Goal: Task Accomplishment & Management: Manage account settings

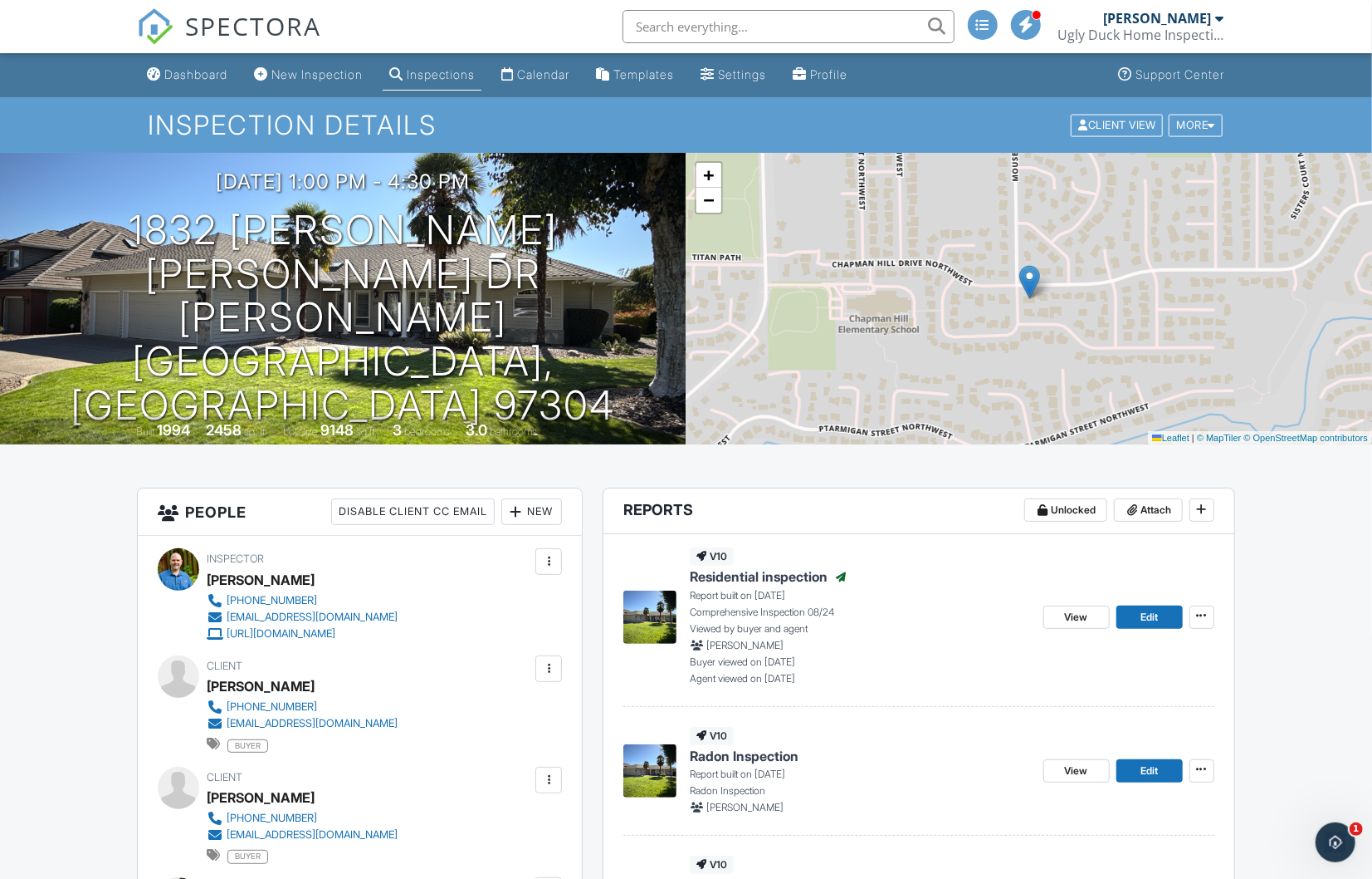
click at [450, 75] on div "Inspections" at bounding box center [440, 74] width 68 height 15
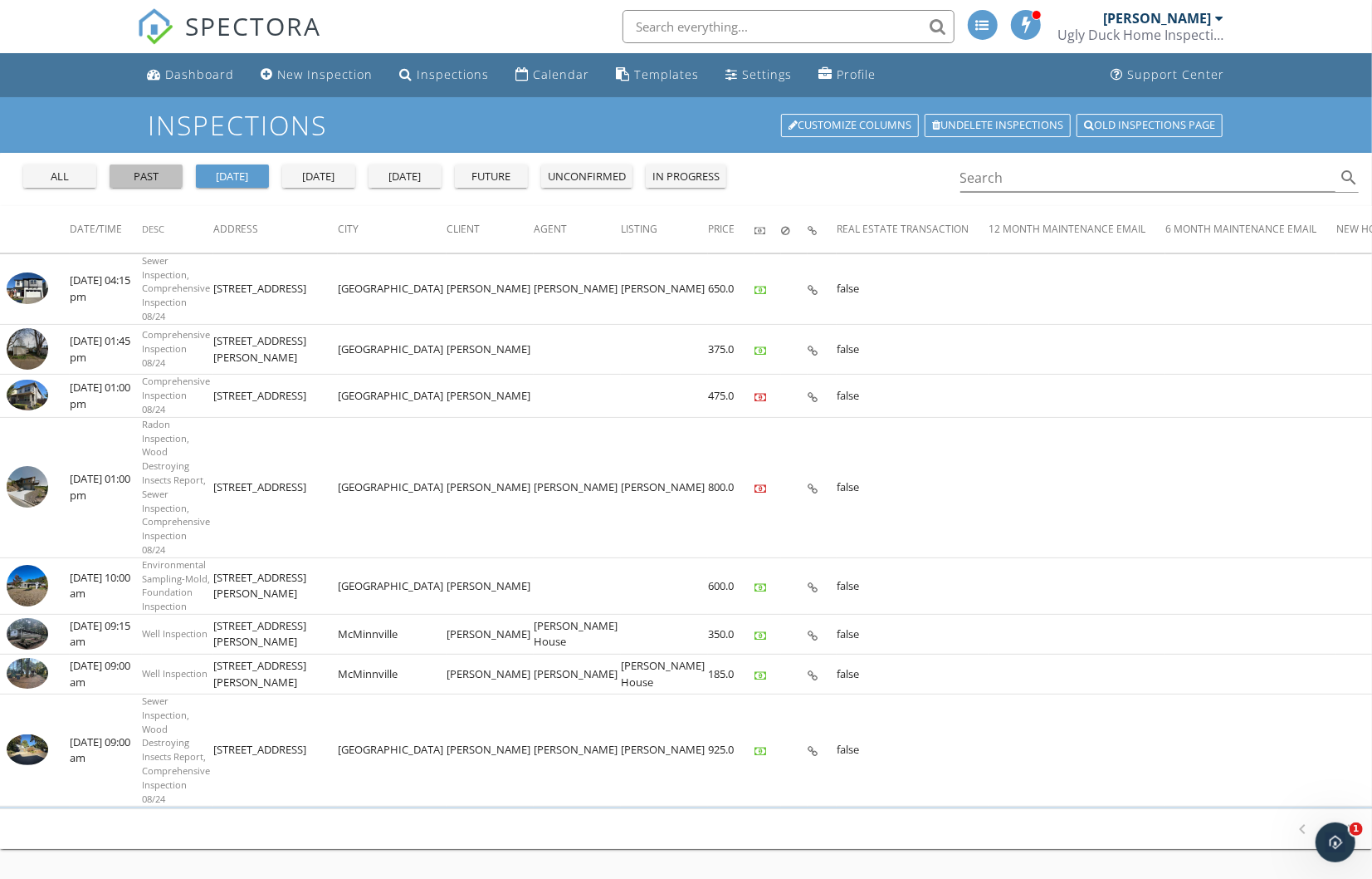
click at [160, 177] on div "past" at bounding box center [146, 176] width 60 height 16
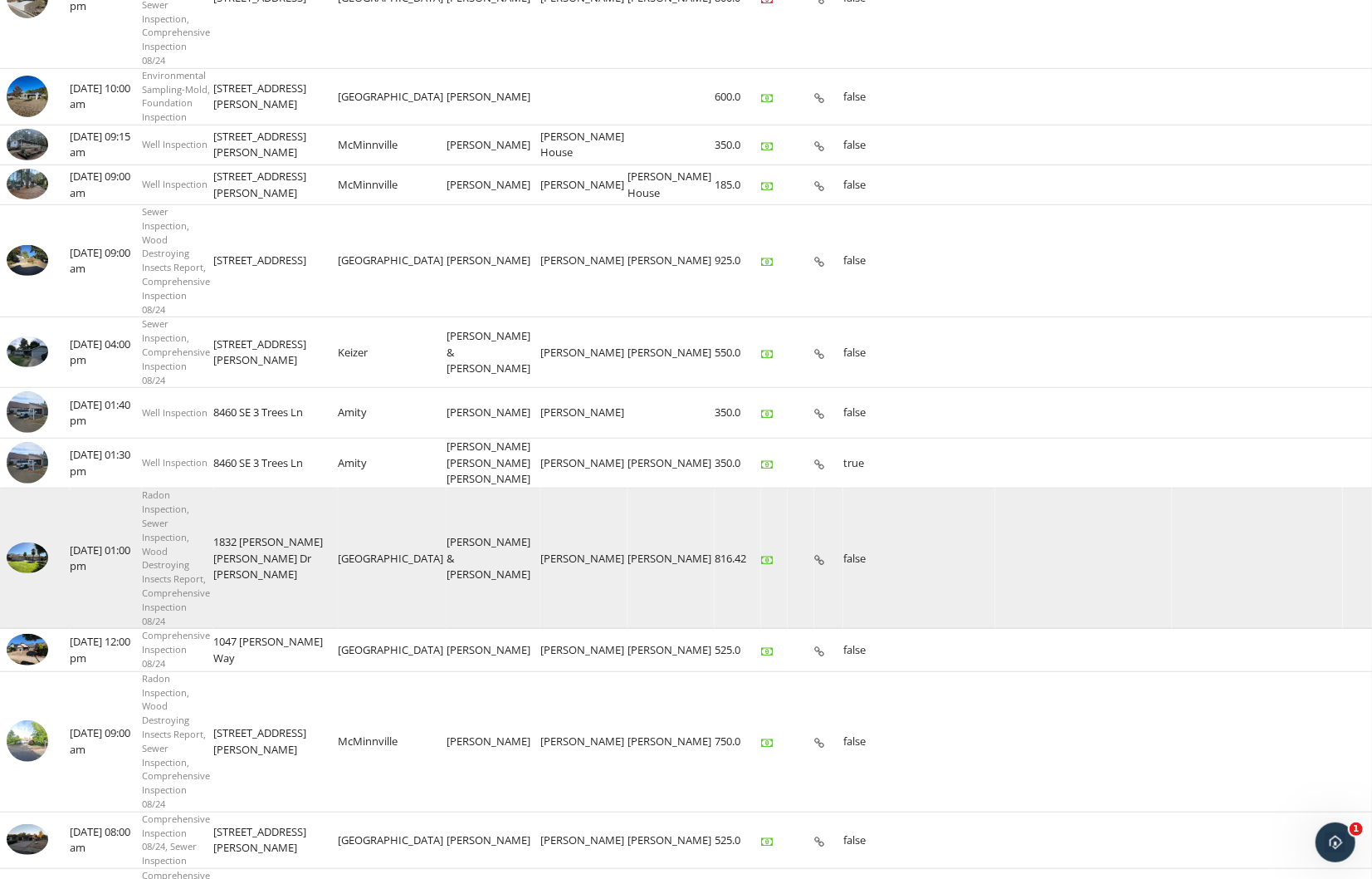
scroll to position [505, 0]
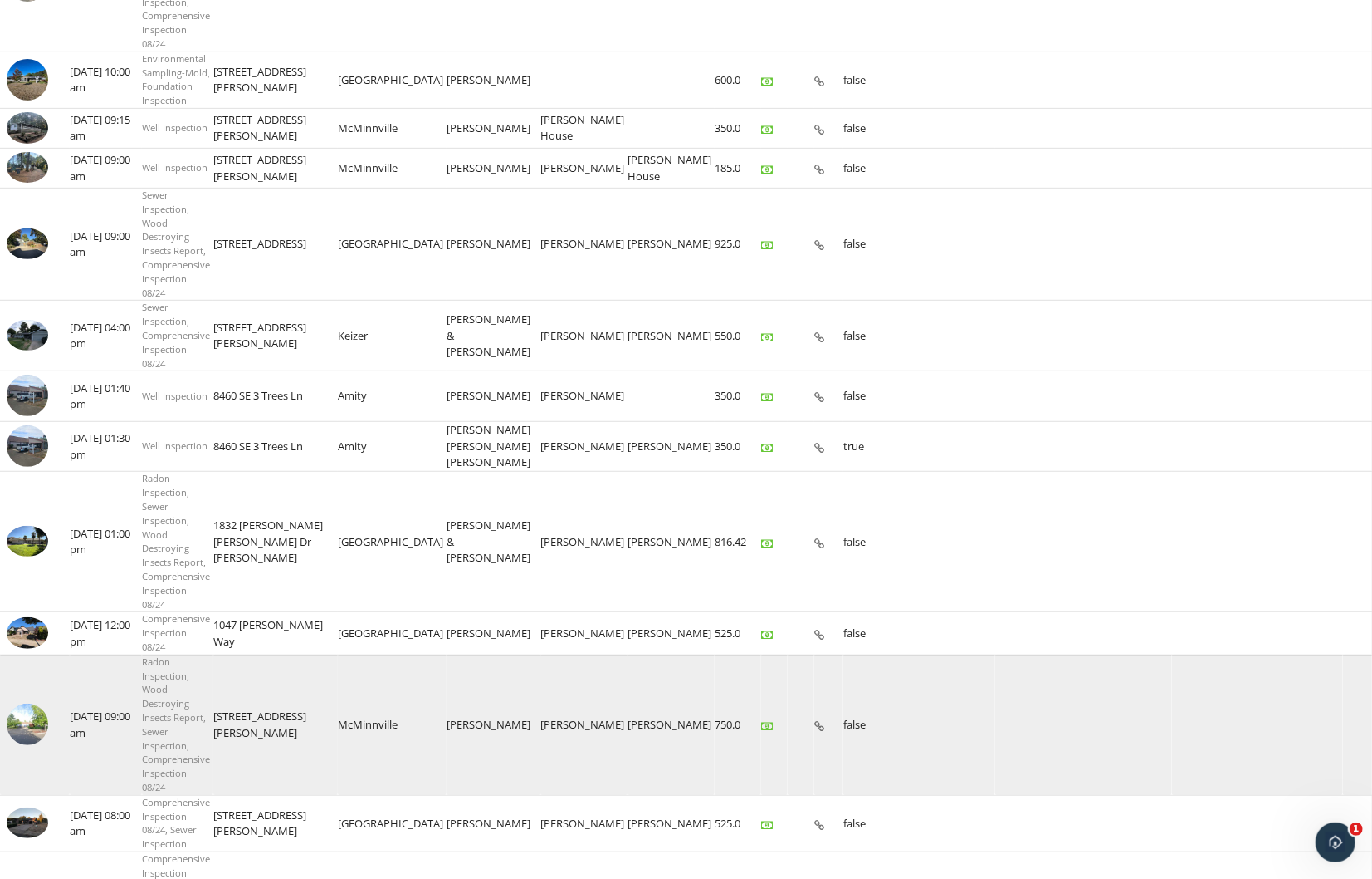
click at [18, 745] on img at bounding box center [27, 724] width 42 height 42
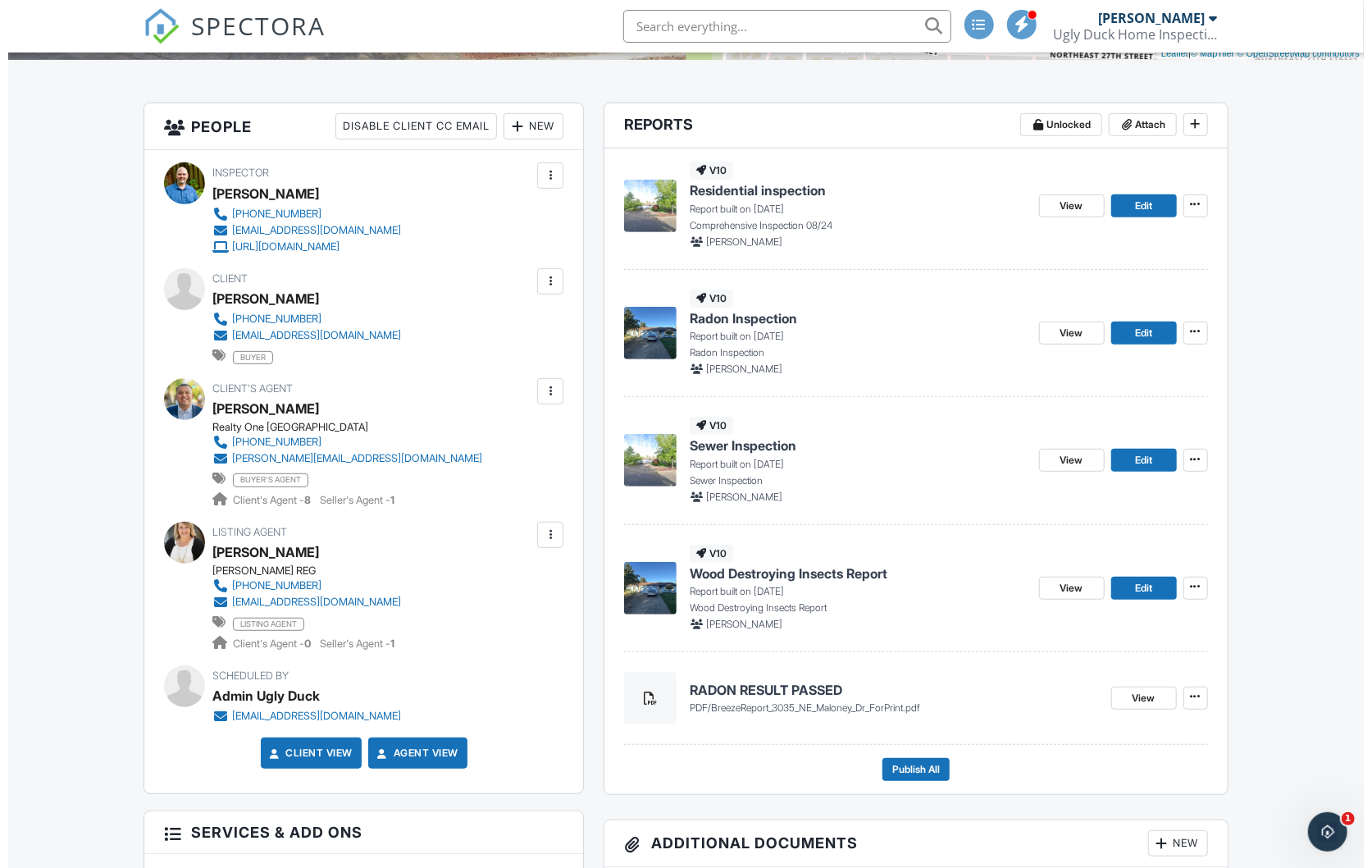
scroll to position [378, 0]
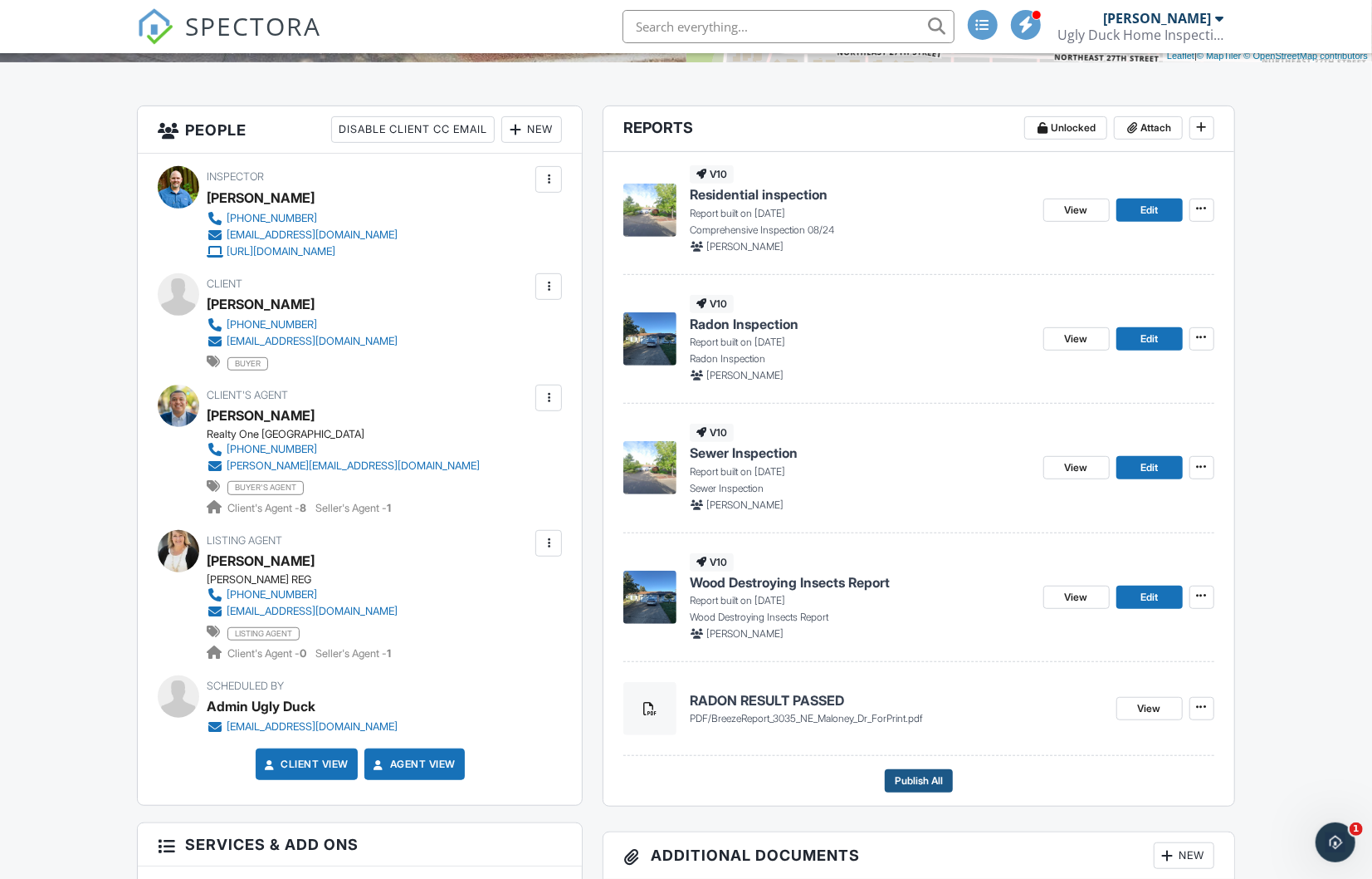
click at [897, 773] on span "Publish All" at bounding box center [919, 780] width 48 height 16
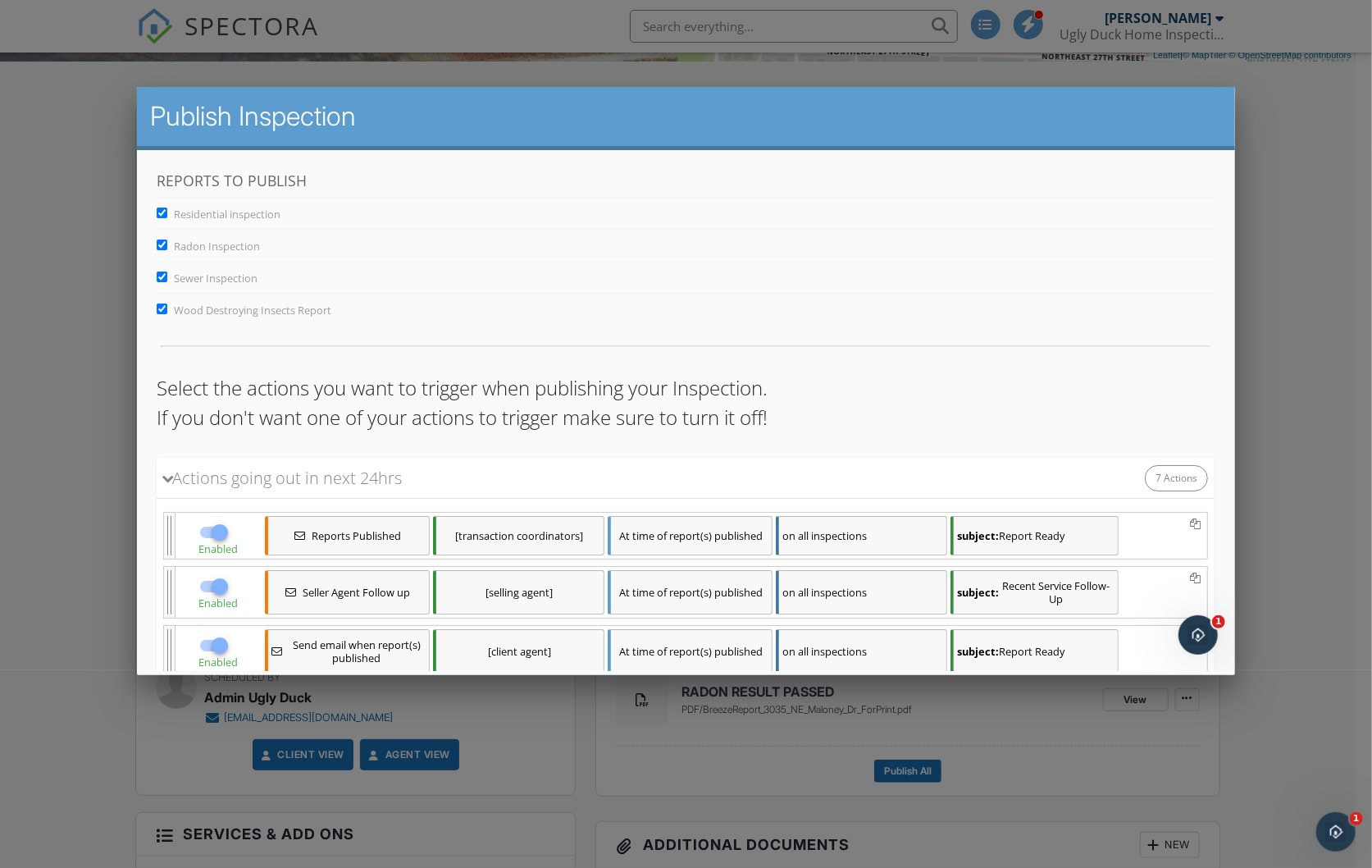
scroll to position [0, 0]
click at [164, 246] on input "Radon Inspection" at bounding box center [162, 244] width 11 height 11
click at [162, 241] on input "Radon Inspection" at bounding box center [162, 244] width 11 height 11
checkbox input "true"
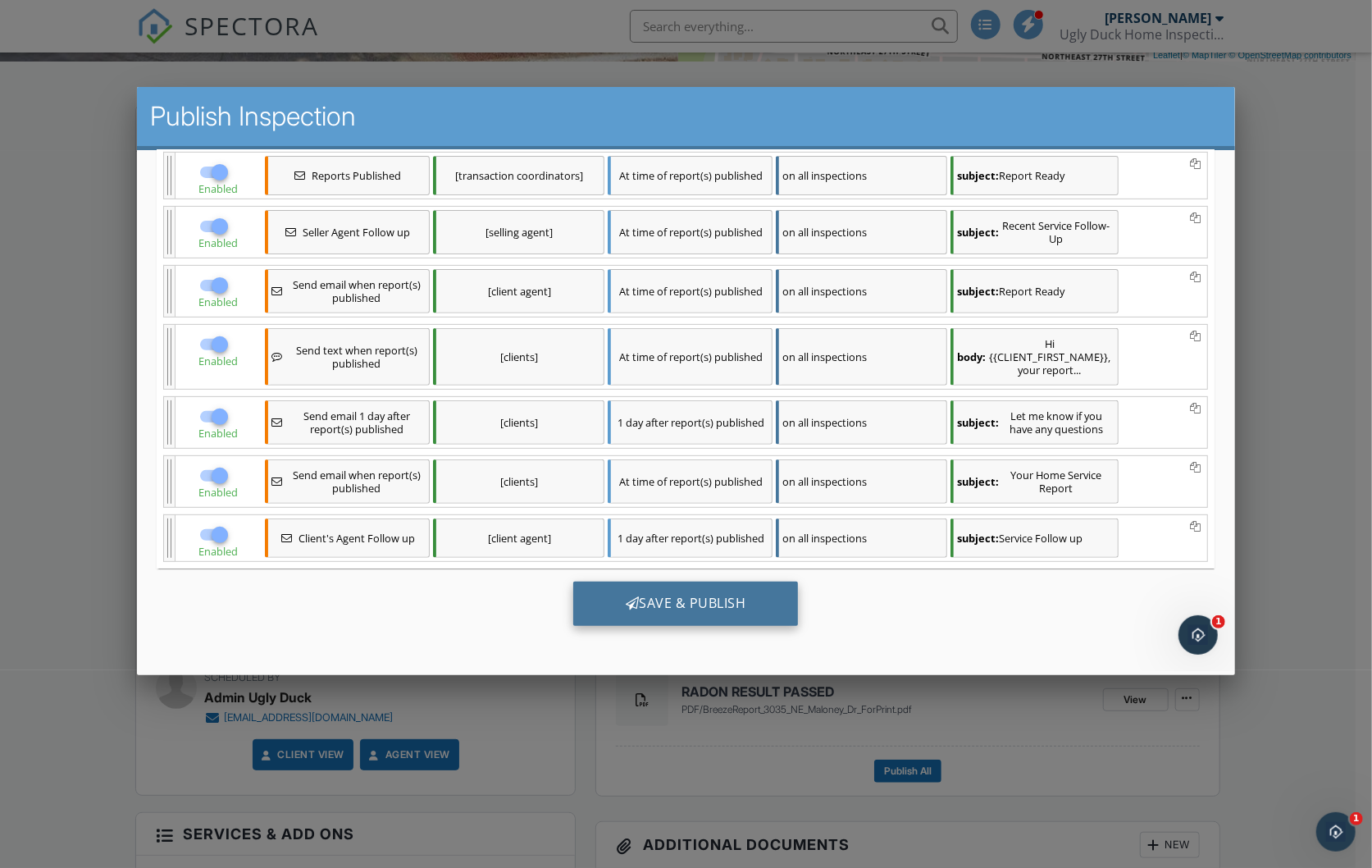
scroll to position [368, 0]
click at [714, 608] on div "Save & Publish" at bounding box center [686, 602] width 226 height 44
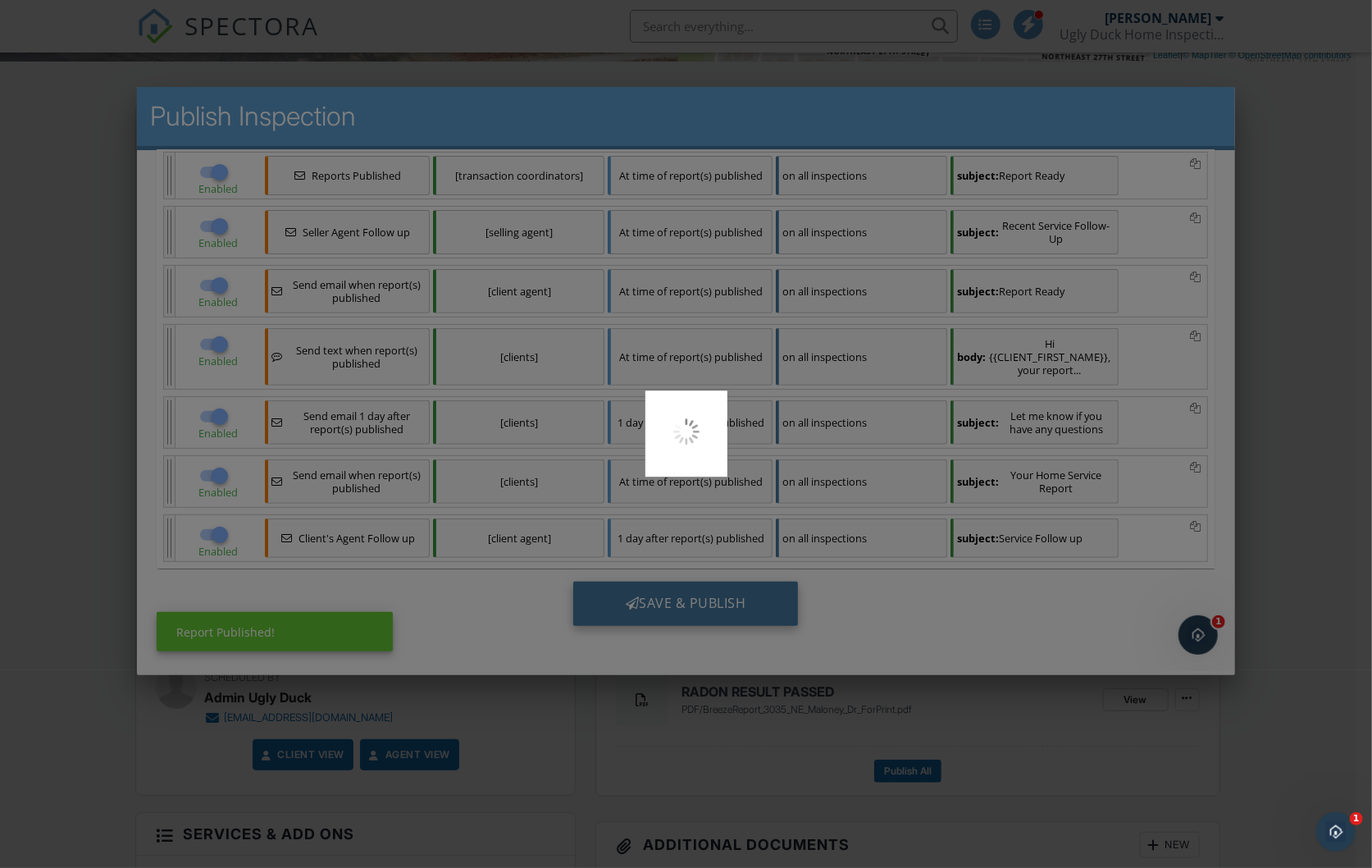
click at [713, 609] on div at bounding box center [686, 434] width 1372 height 868
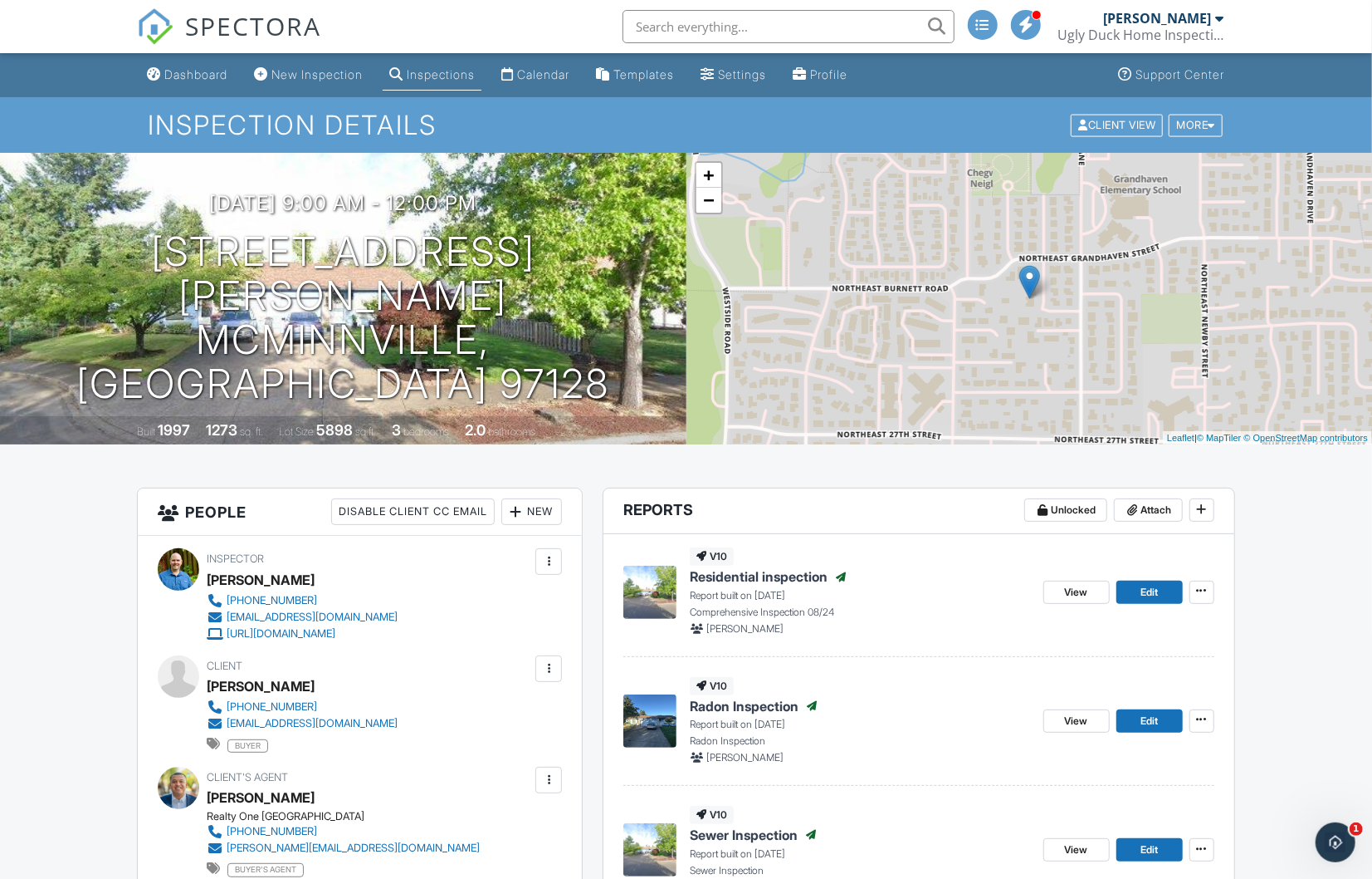
click at [459, 67] on div "Inspections" at bounding box center [440, 74] width 68 height 15
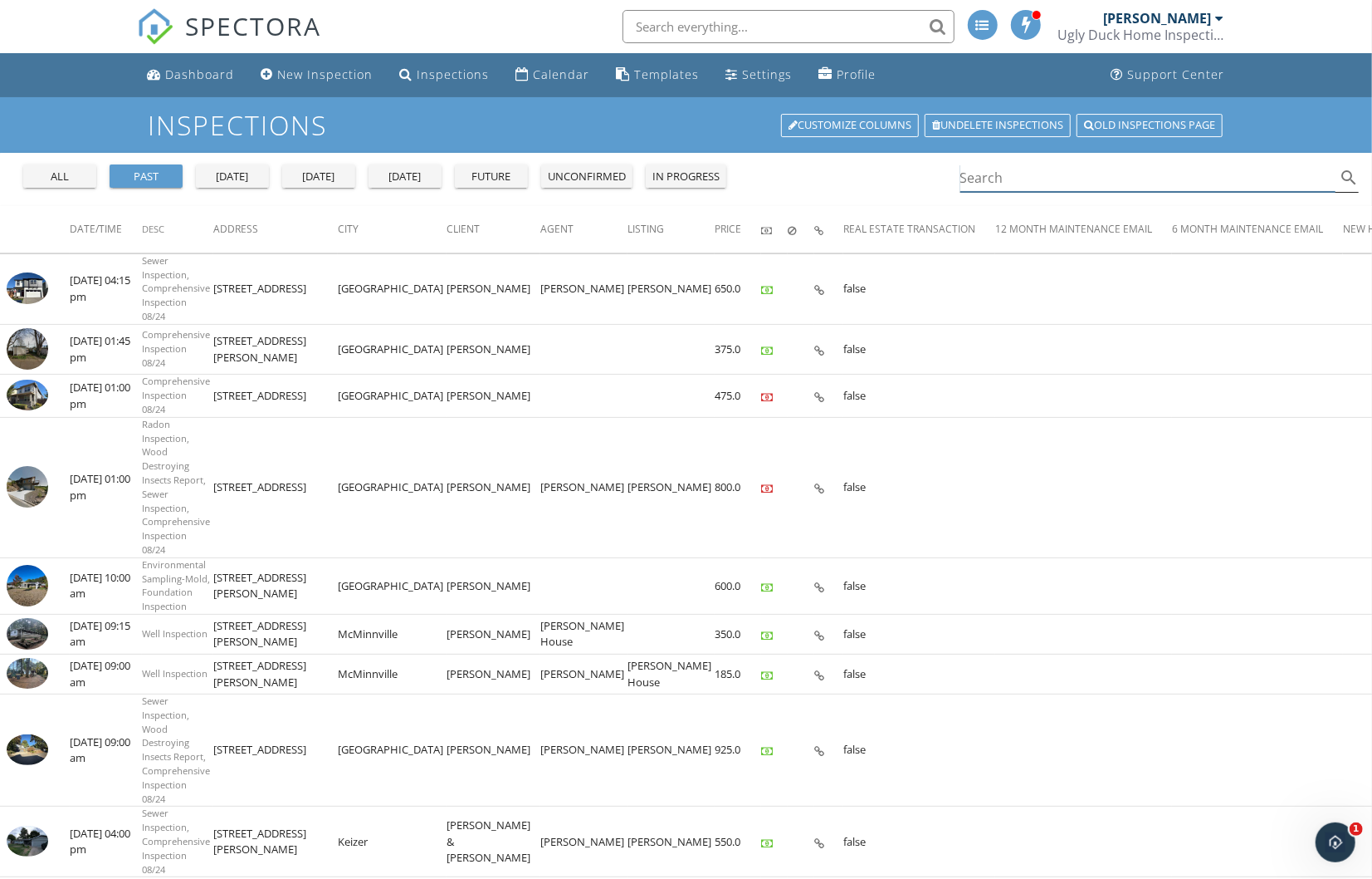
click at [988, 172] on input "Search" at bounding box center [1148, 178] width 376 height 27
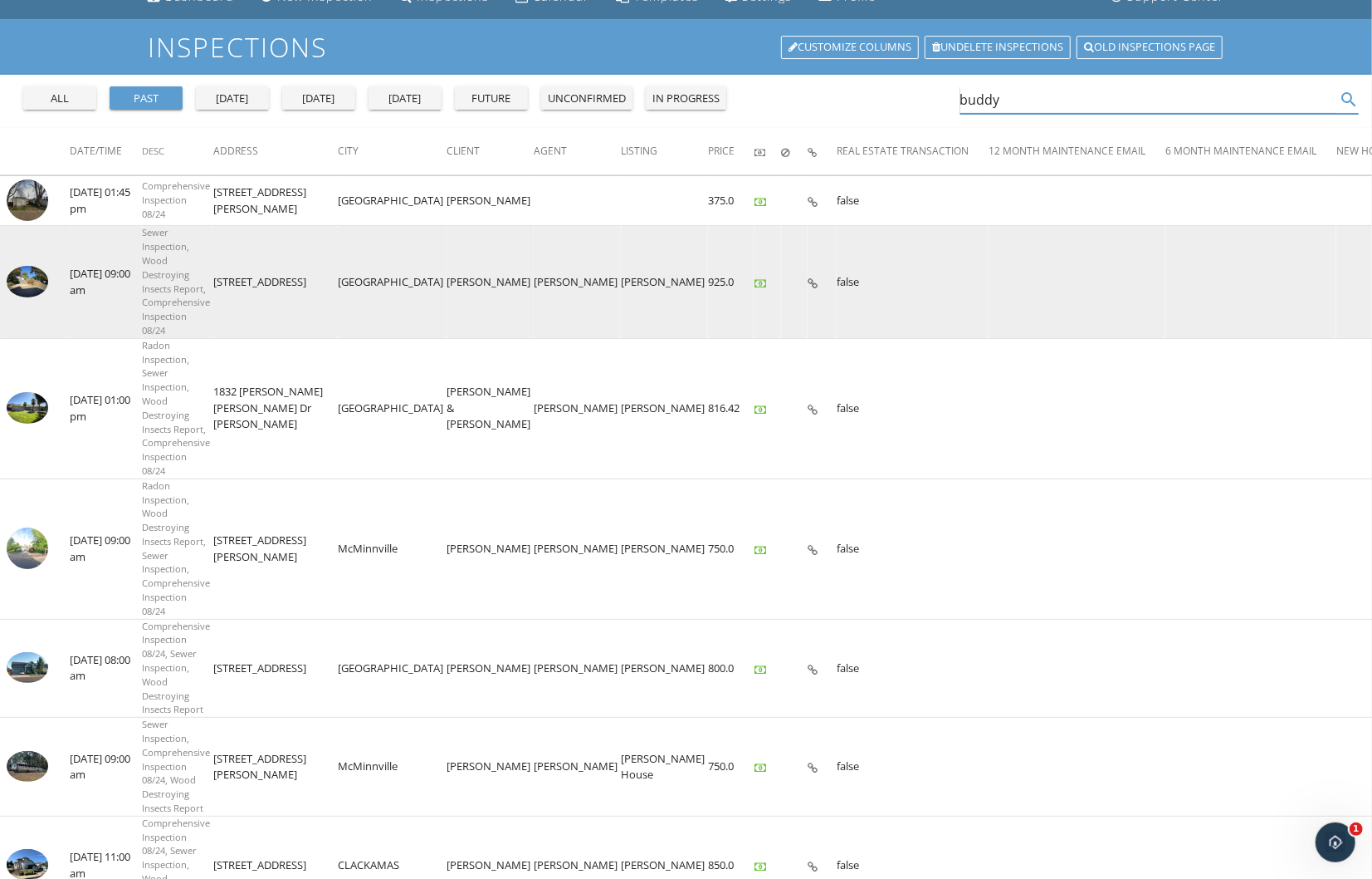
type input "buddy"
click at [32, 285] on img at bounding box center [27, 282] width 42 height 32
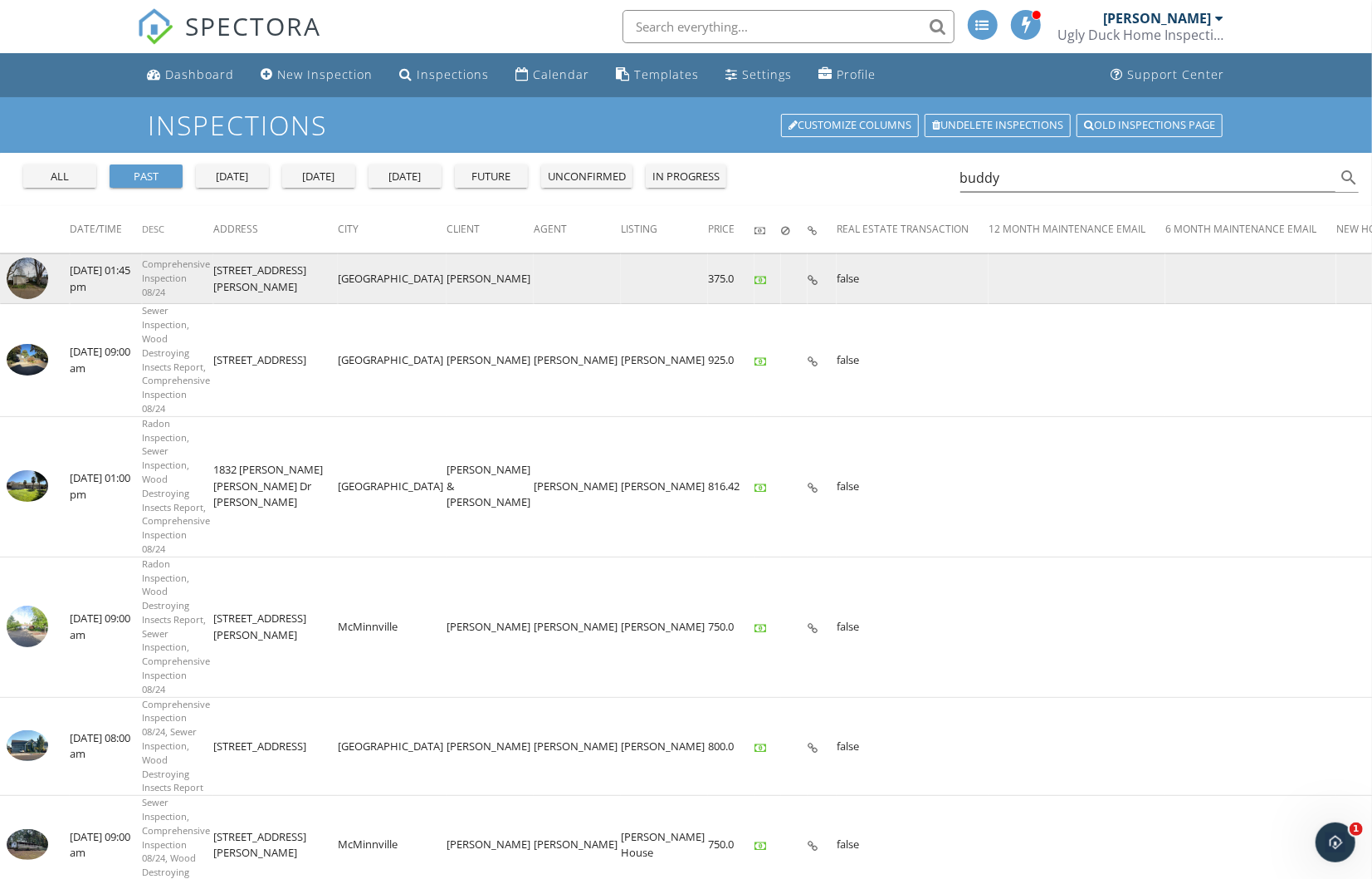
click at [31, 273] on img at bounding box center [27, 278] width 42 height 42
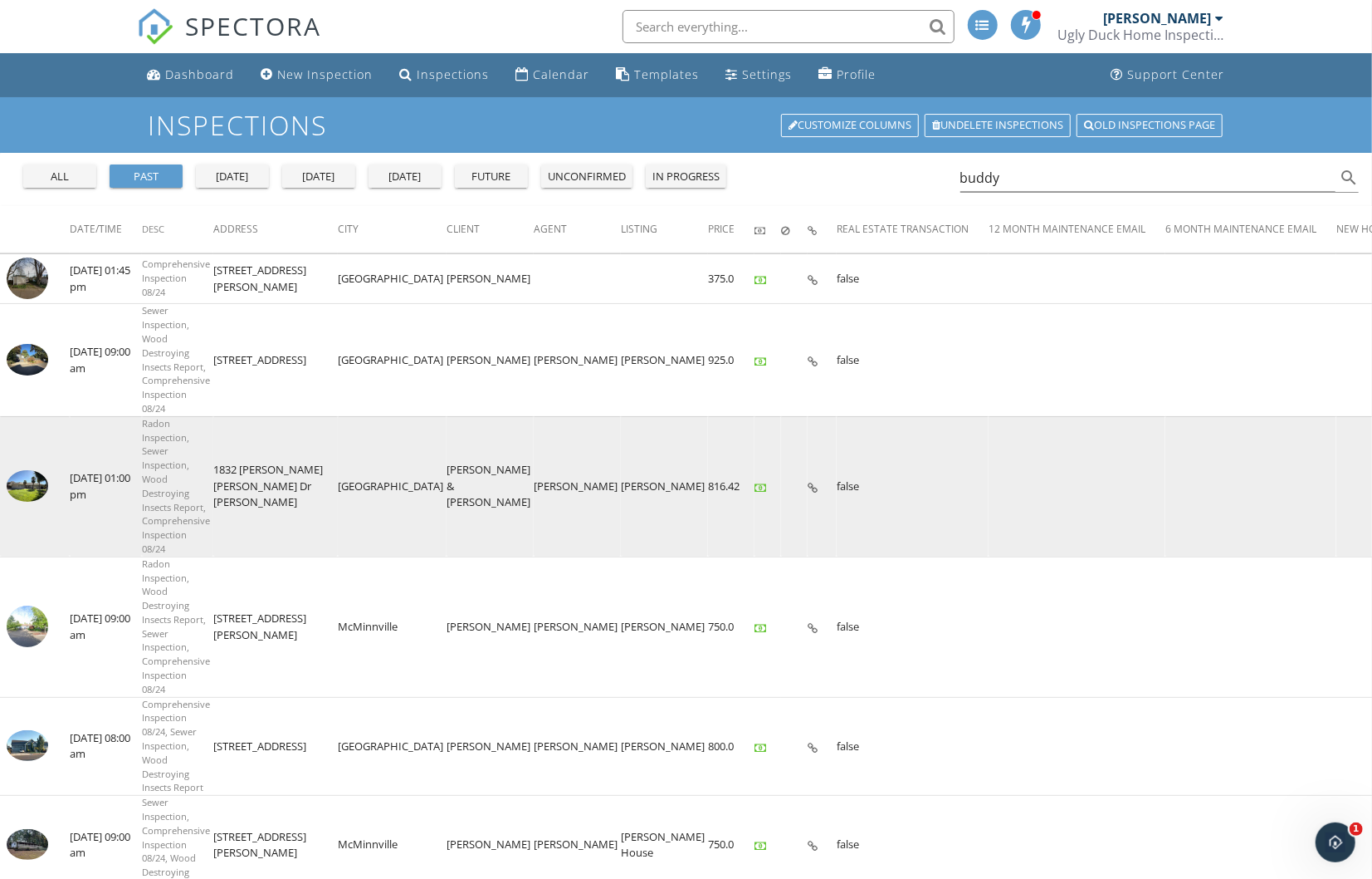
click at [28, 501] on img at bounding box center [27, 486] width 42 height 32
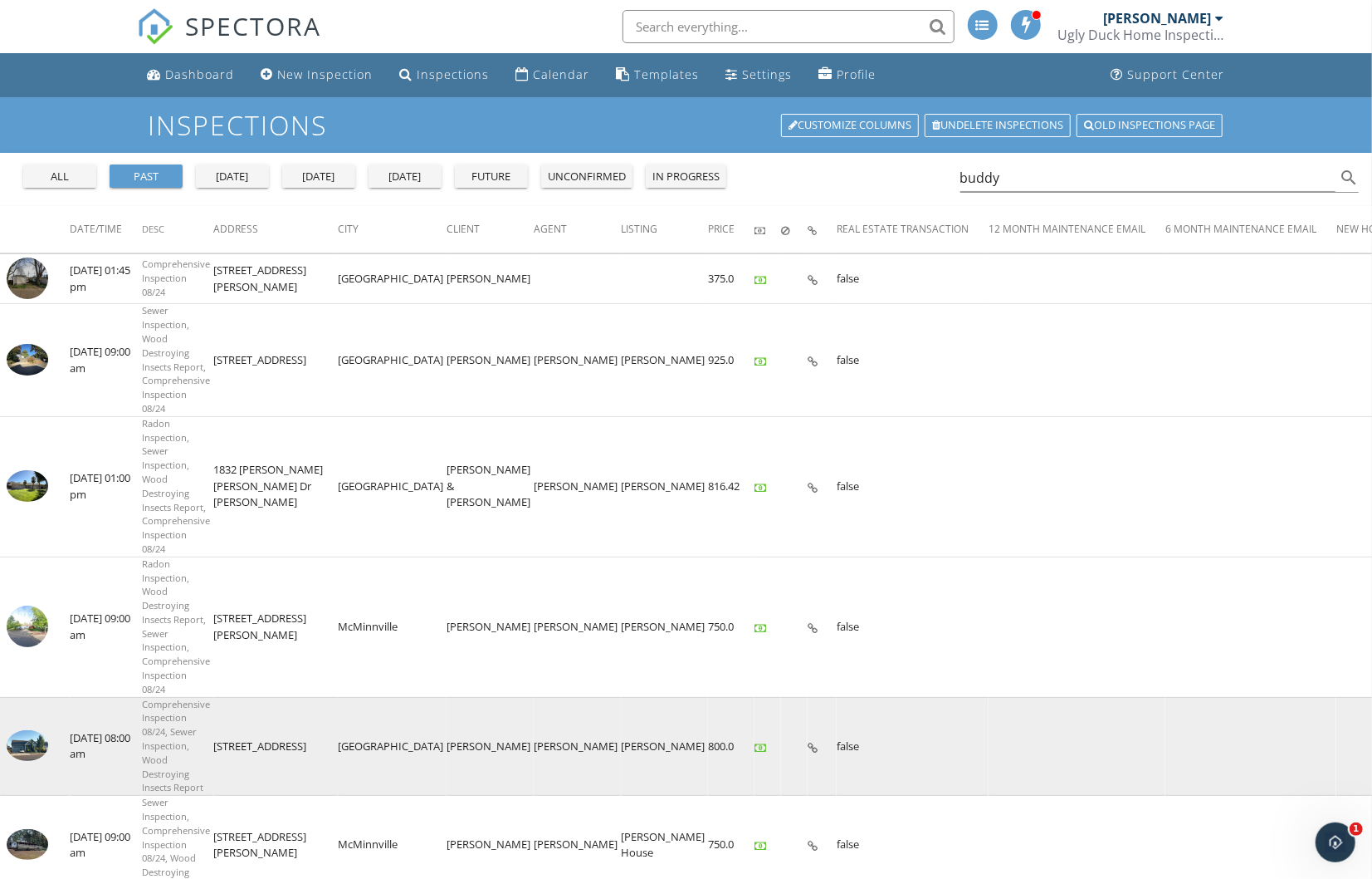
click at [42, 757] on img at bounding box center [27, 745] width 42 height 32
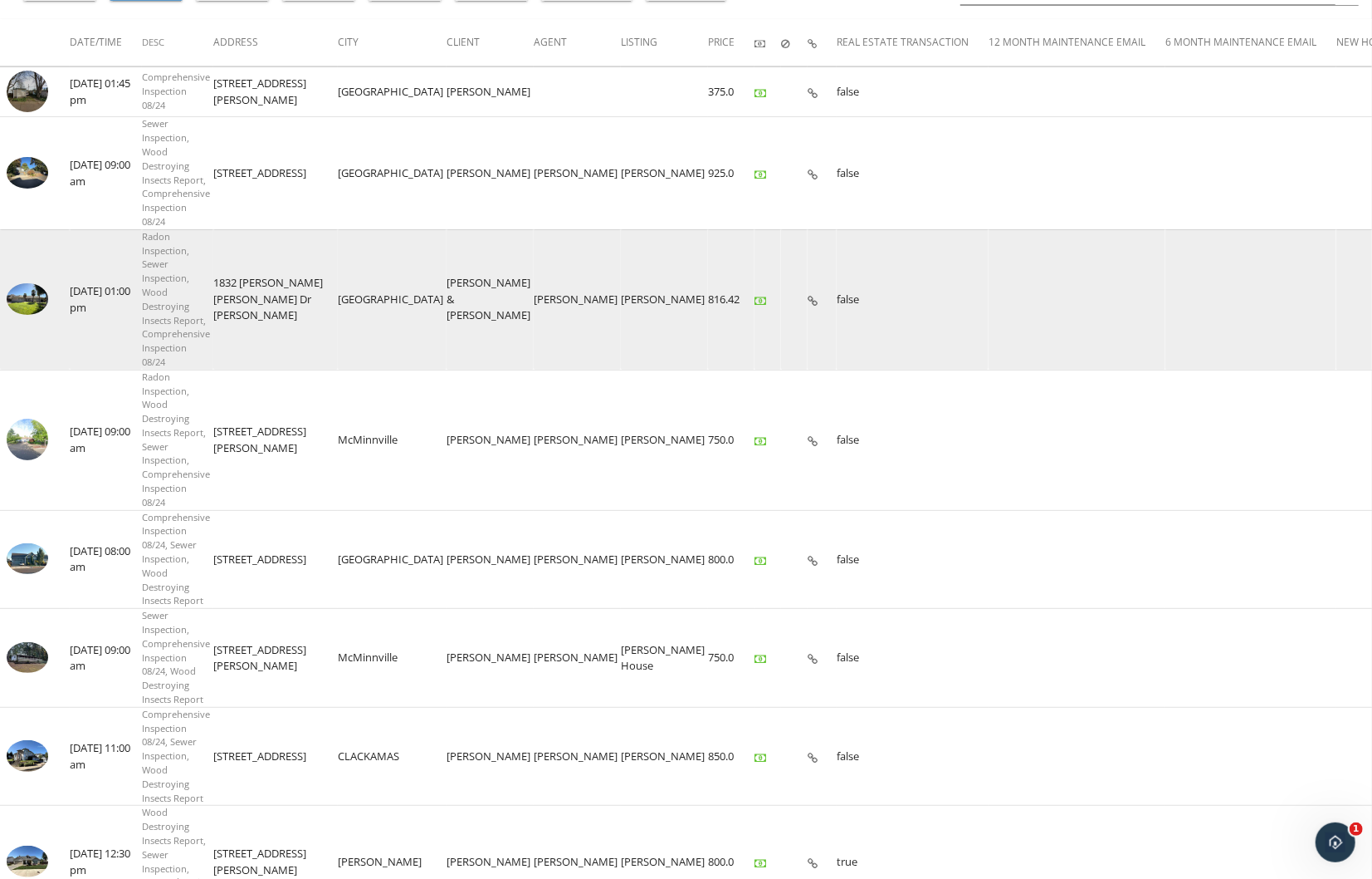
scroll to position [211, 0]
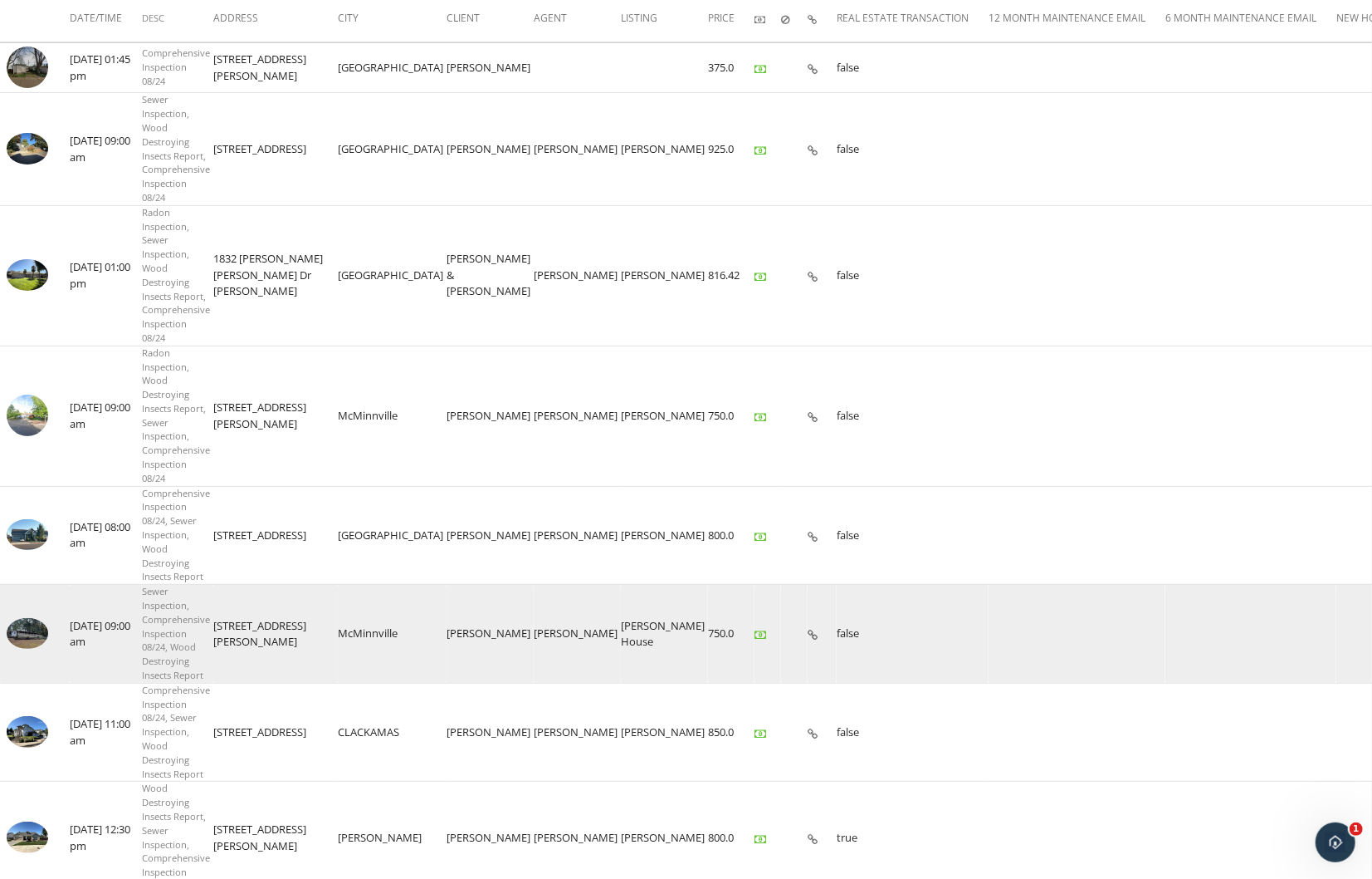
click at [33, 650] on img at bounding box center [27, 633] width 42 height 32
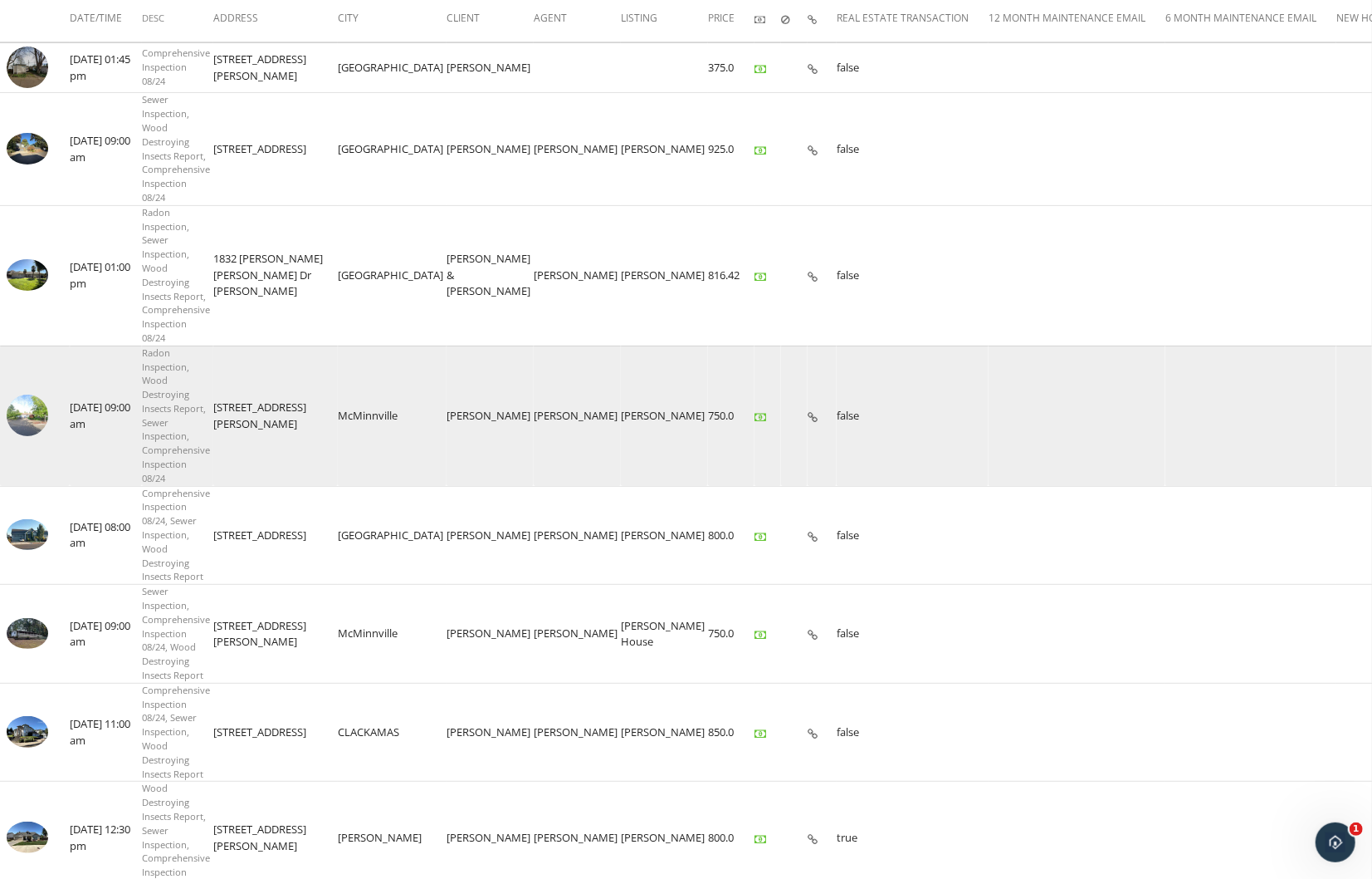
click at [42, 430] on img at bounding box center [27, 414] width 42 height 42
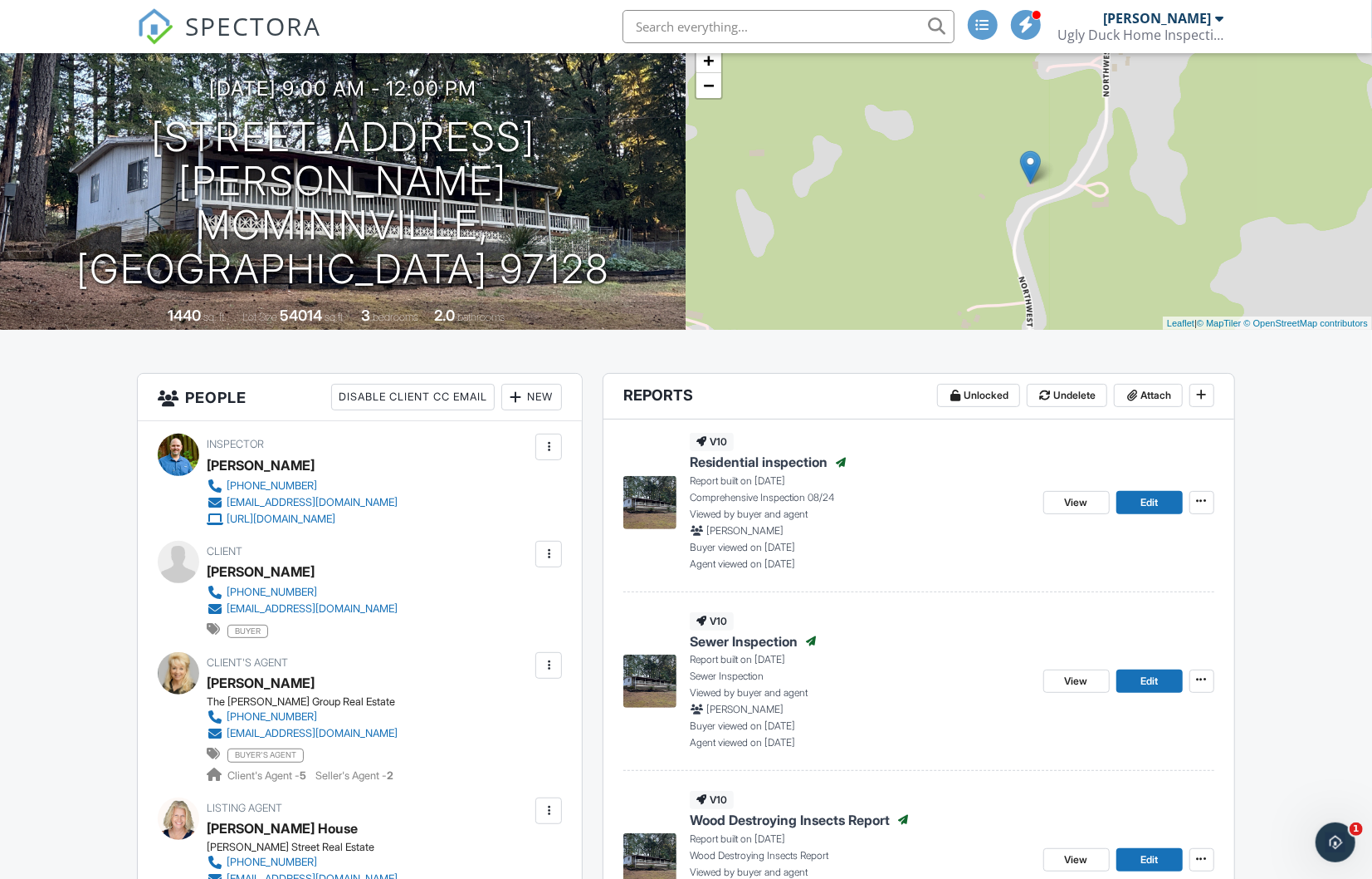
scroll to position [116, 0]
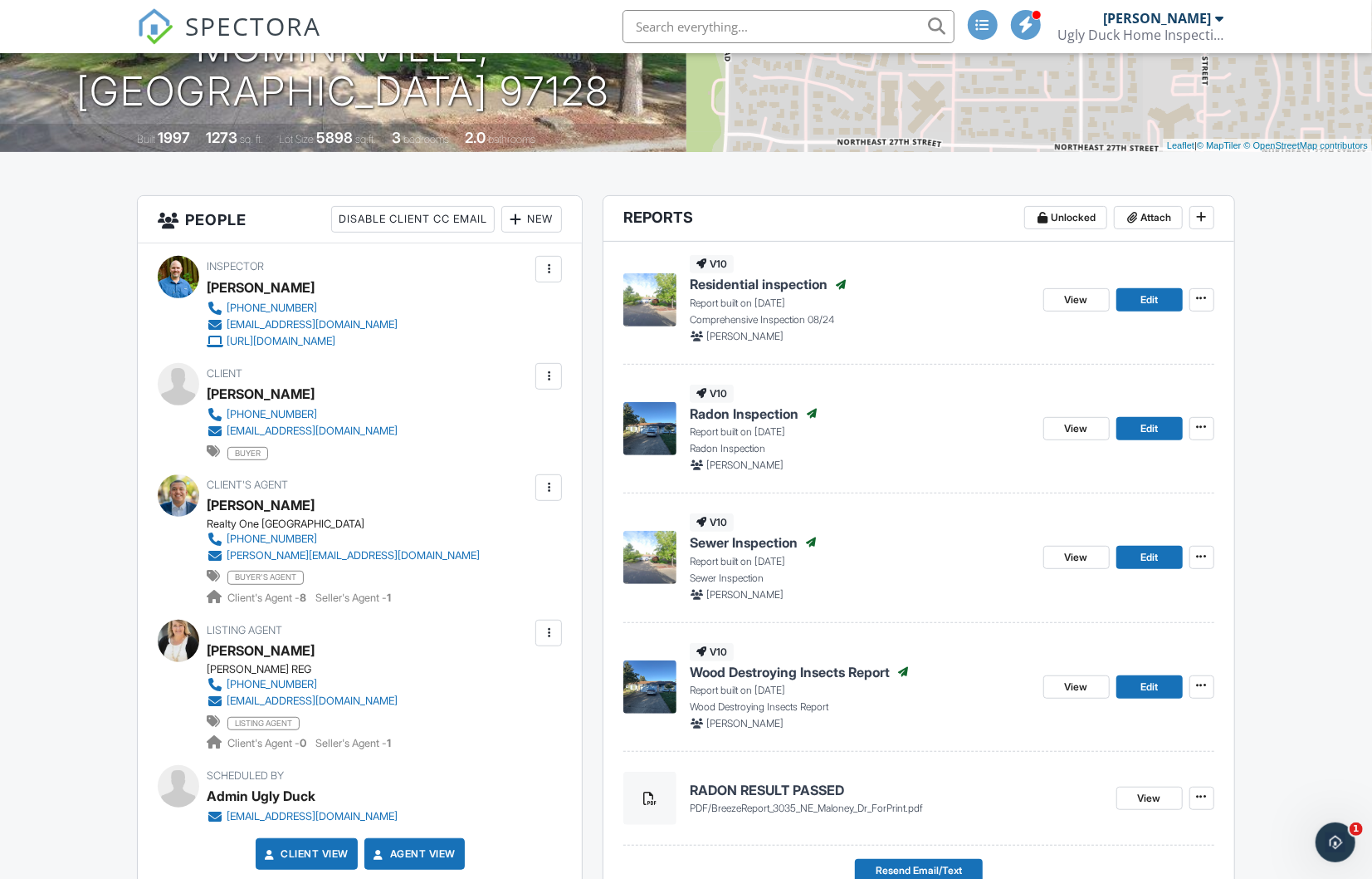
scroll to position [314, 0]
